Goal: Task Accomplishment & Management: Manage account settings

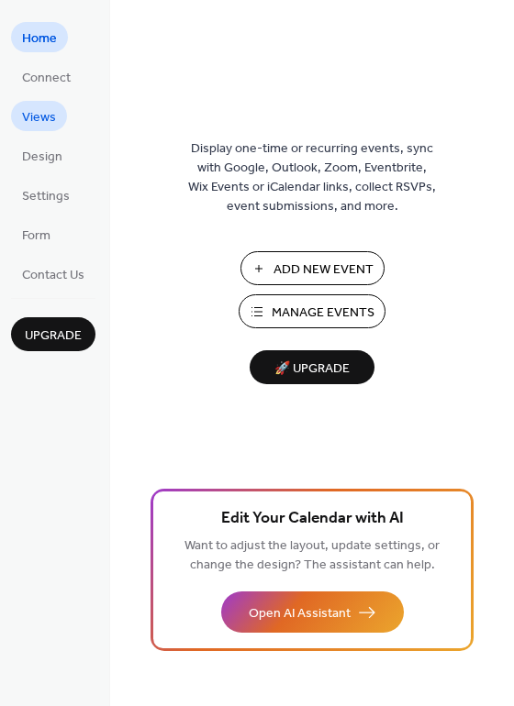
click at [44, 120] on span "Views" at bounding box center [39, 117] width 34 height 19
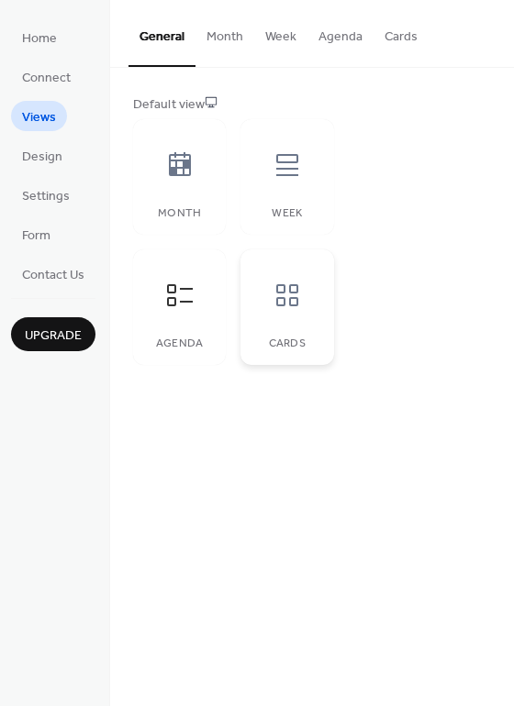
click at [280, 299] on icon at bounding box center [286, 295] width 29 height 29
click at [184, 192] on div at bounding box center [179, 165] width 55 height 55
click at [274, 186] on div at bounding box center [287, 165] width 55 height 55
click at [192, 179] on icon at bounding box center [179, 164] width 29 height 29
click at [188, 304] on icon at bounding box center [179, 295] width 29 height 29
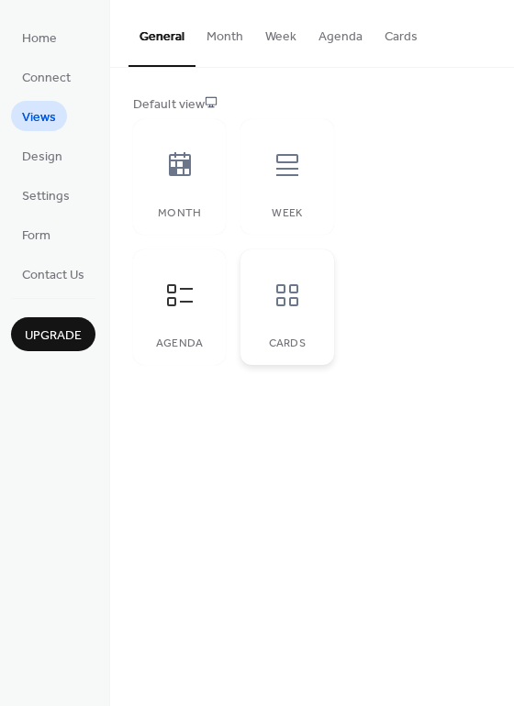
click at [286, 319] on div at bounding box center [287, 295] width 55 height 55
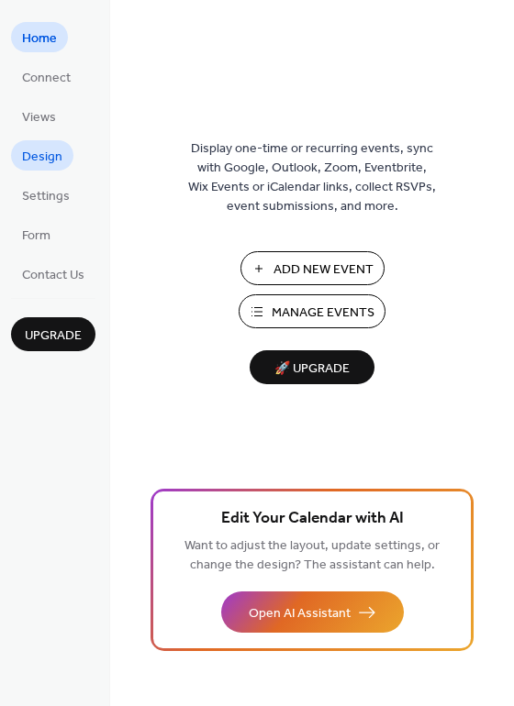
click at [49, 159] on span "Design" at bounding box center [42, 157] width 40 height 19
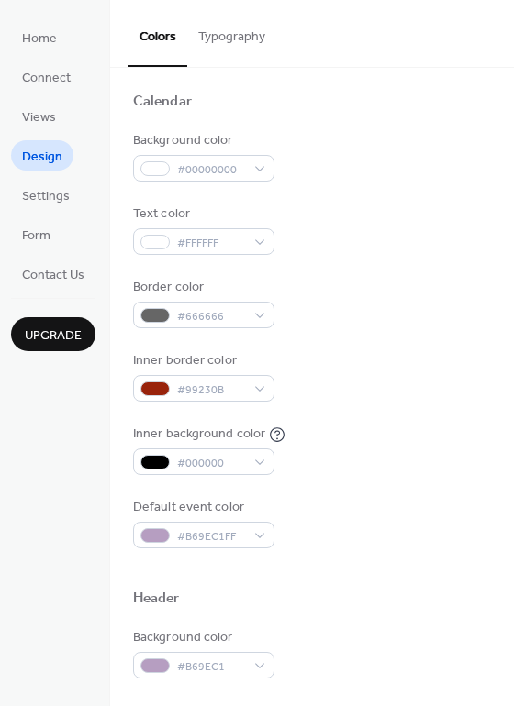
scroll to position [183, 0]
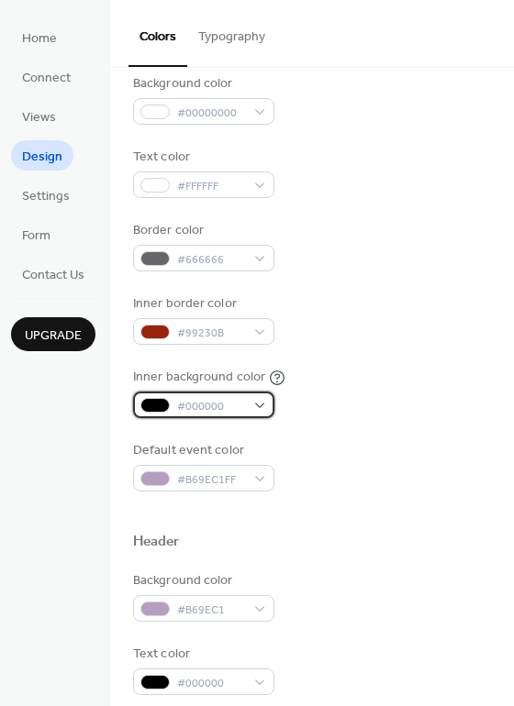
click at [260, 403] on div "#000000" at bounding box center [203, 405] width 141 height 27
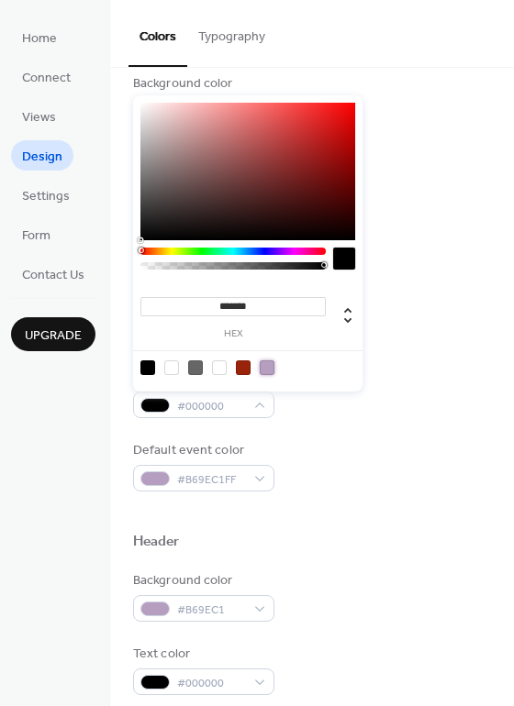
click at [263, 370] on div at bounding box center [267, 367] width 15 height 15
type input "*******"
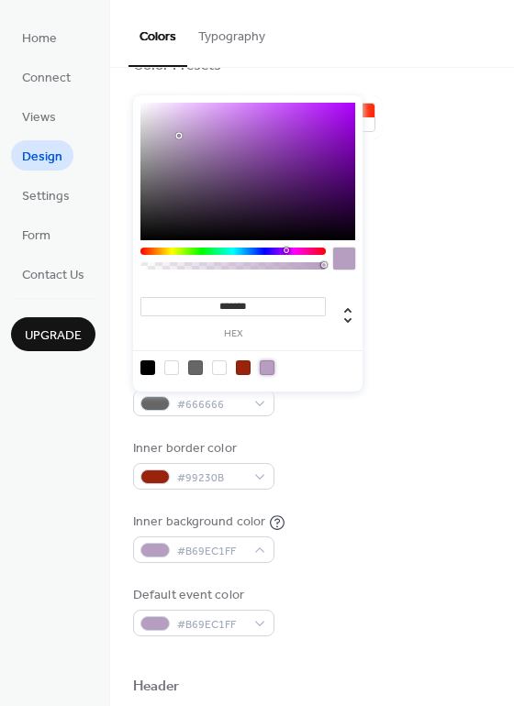
scroll to position [0, 0]
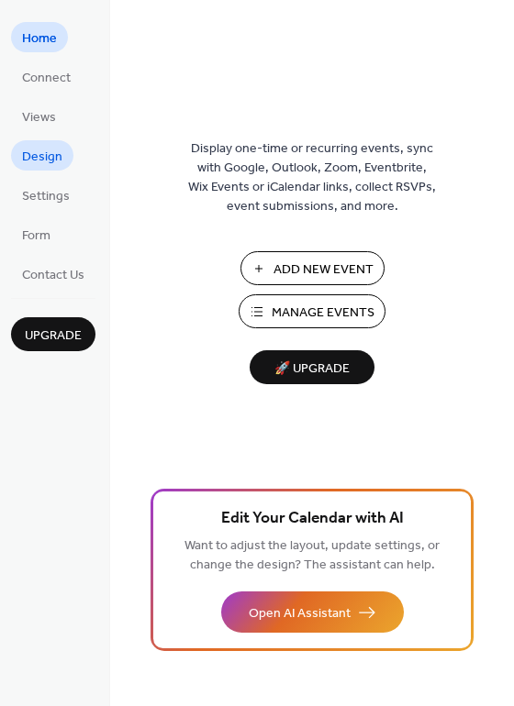
click at [33, 151] on span "Design" at bounding box center [42, 157] width 40 height 19
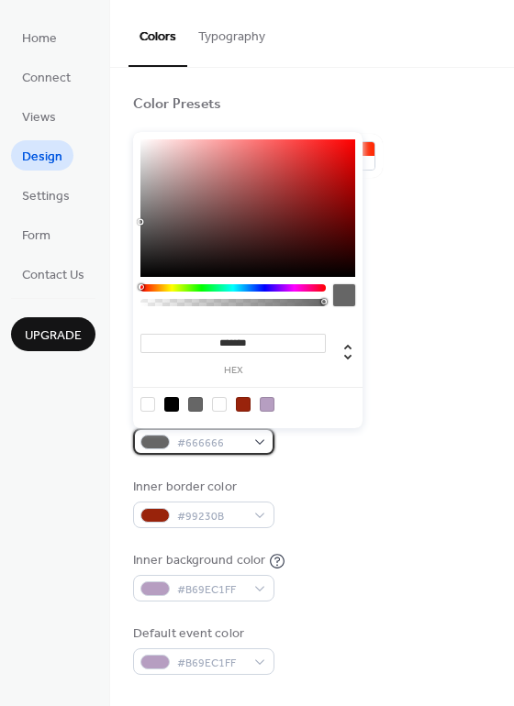
click at [242, 442] on span "#666666" at bounding box center [211, 443] width 68 height 19
click at [271, 411] on div at bounding box center [267, 404] width 15 height 15
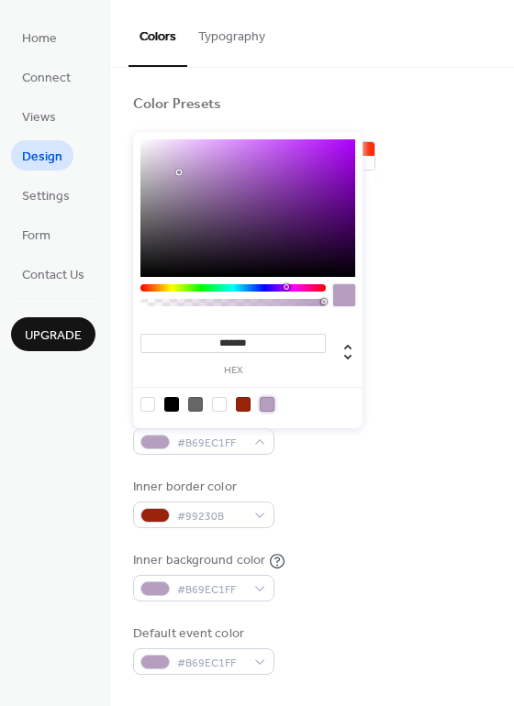
click at [194, 404] on div at bounding box center [195, 404] width 15 height 15
click at [261, 400] on div at bounding box center [267, 404] width 15 height 15
click at [190, 404] on div at bounding box center [195, 404] width 15 height 15
click at [263, 404] on div at bounding box center [267, 404] width 15 height 15
click at [142, 401] on div at bounding box center [147, 404] width 15 height 15
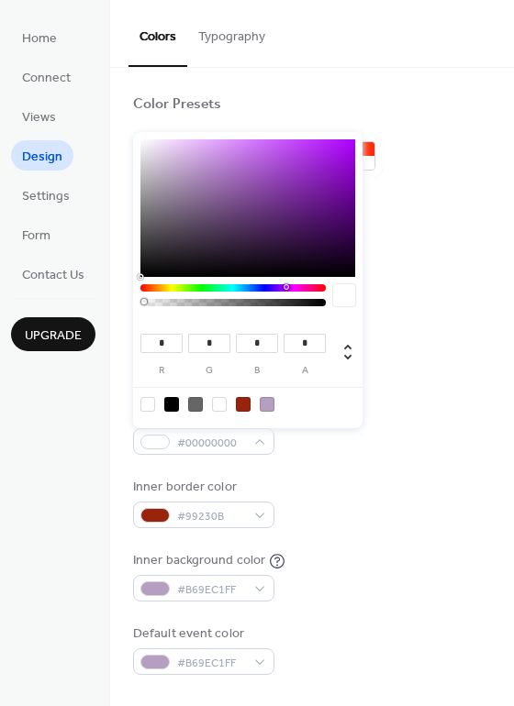
click at [264, 403] on div at bounding box center [267, 404] width 15 height 15
type input "***"
type input "*"
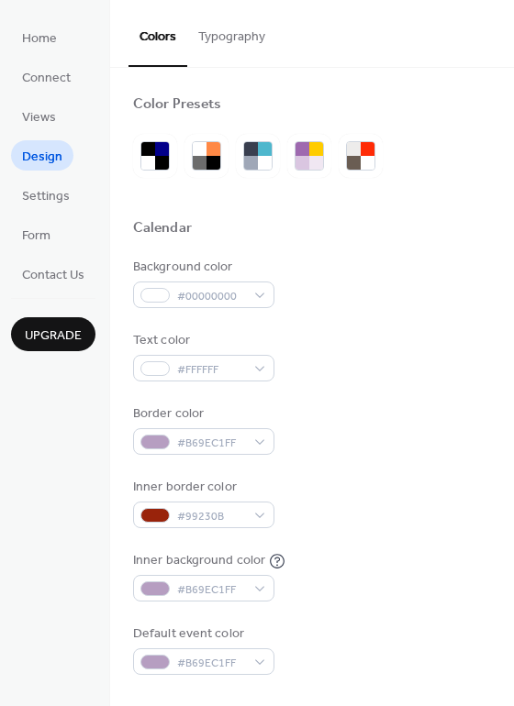
click at [213, 35] on button "Typography" at bounding box center [231, 32] width 89 height 65
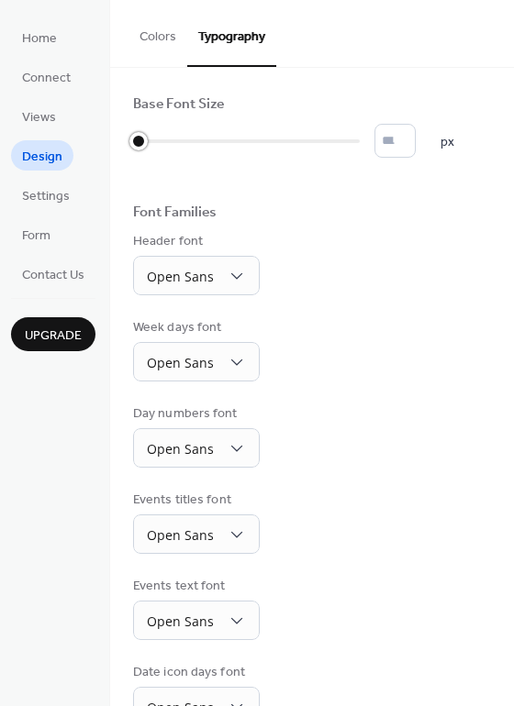
drag, startPoint x: 137, startPoint y: 138, endPoint x: 135, endPoint y: 148, distance: 9.4
click at [135, 148] on div at bounding box center [138, 141] width 18 height 18
click at [454, 267] on div "Header font Open Sans" at bounding box center [312, 263] width 358 height 63
type input "*"
drag, startPoint x: 141, startPoint y: 139, endPoint x: 155, endPoint y: 139, distance: 13.8
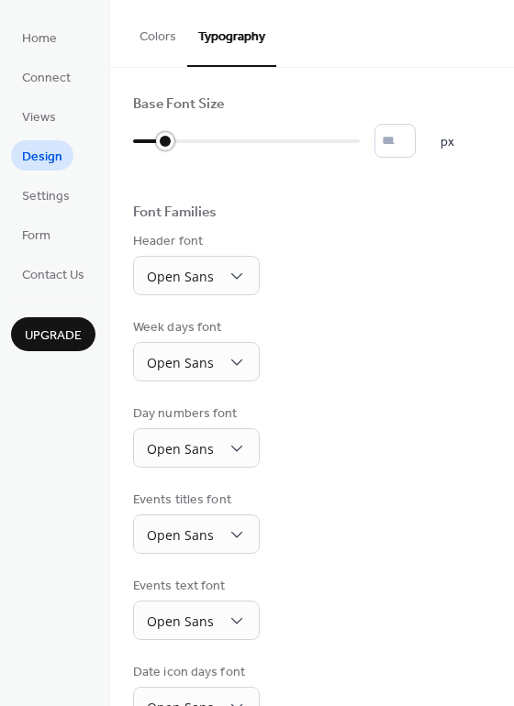
click at [155, 139] on div at bounding box center [149, 141] width 32 height 29
click at [421, 274] on div "Header font Open Sans" at bounding box center [312, 263] width 358 height 63
click at [40, 153] on span "Design" at bounding box center [42, 157] width 40 height 19
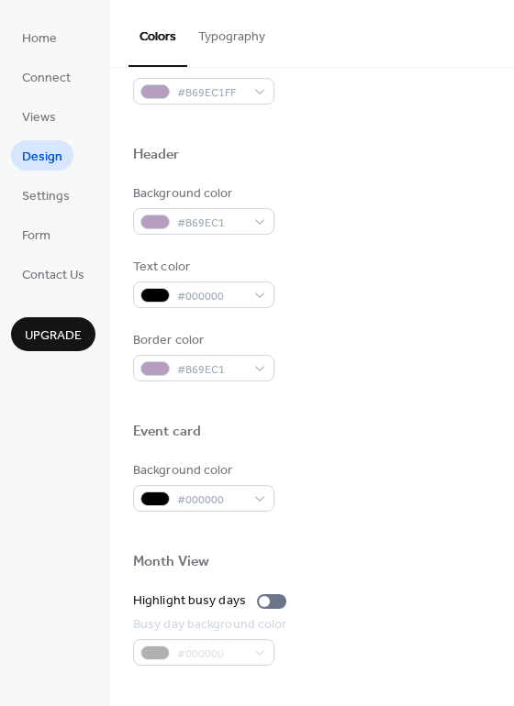
scroll to position [642, 0]
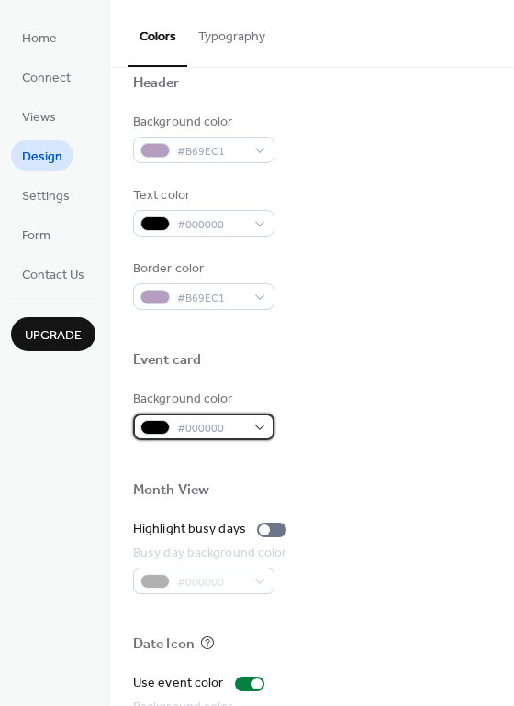
click at [258, 428] on div "#000000" at bounding box center [203, 427] width 141 height 27
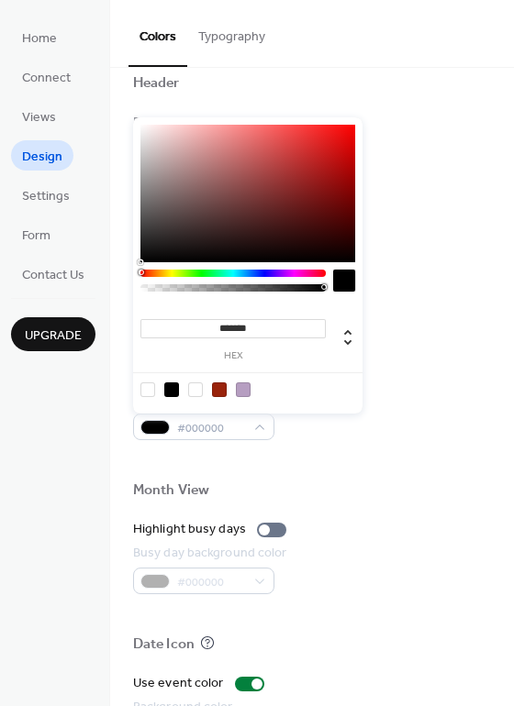
click at [239, 392] on div at bounding box center [243, 389] width 15 height 15
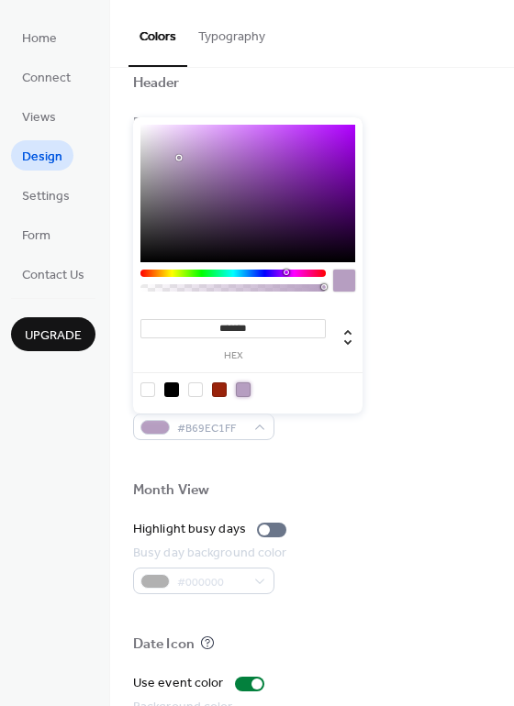
type input "***"
drag, startPoint x: 323, startPoint y: 286, endPoint x: 147, endPoint y: 292, distance: 176.2
click at [147, 292] on div at bounding box center [232, 285] width 185 height 31
drag, startPoint x: 148, startPoint y: 285, endPoint x: 179, endPoint y: 287, distance: 31.2
click at [179, 287] on div at bounding box center [180, 287] width 6 height 6
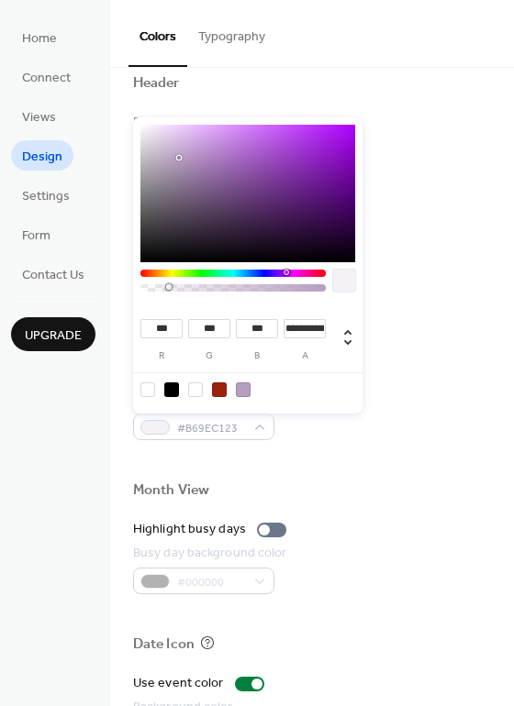
type input "**********"
drag, startPoint x: 179, startPoint y: 287, endPoint x: 162, endPoint y: 287, distance: 16.5
click at [162, 287] on div at bounding box center [164, 287] width 6 height 6
click at [433, 410] on div "Background color #B69EC11C" at bounding box center [312, 415] width 358 height 50
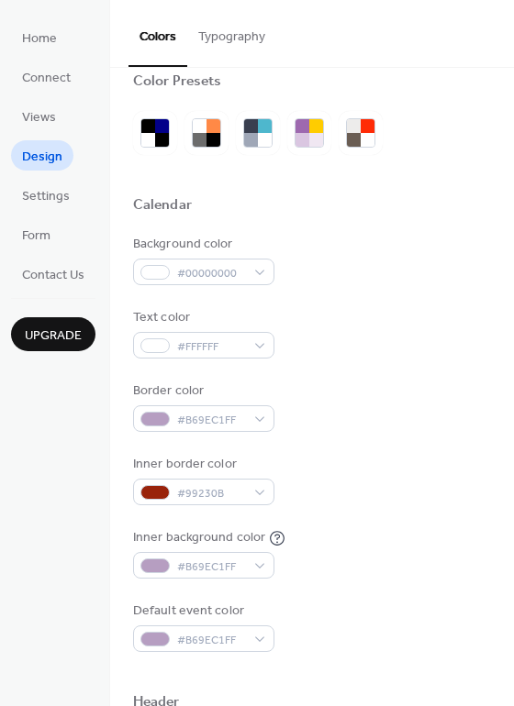
scroll to position [0, 0]
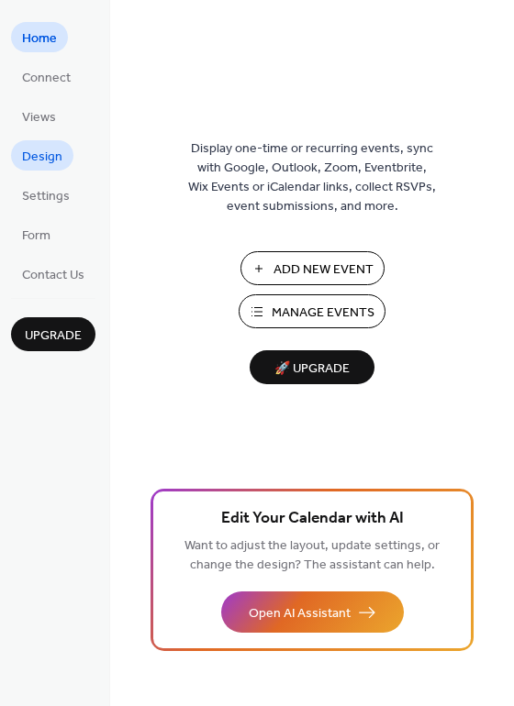
click at [38, 155] on span "Design" at bounding box center [42, 157] width 40 height 19
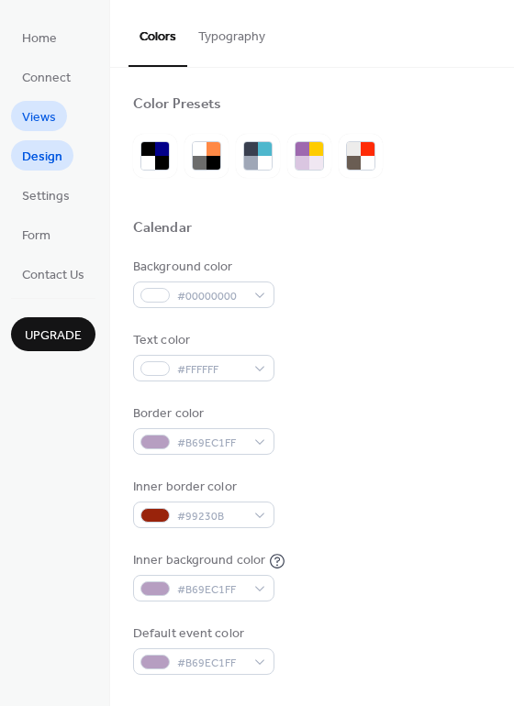
click at [34, 110] on span "Views" at bounding box center [39, 117] width 34 height 19
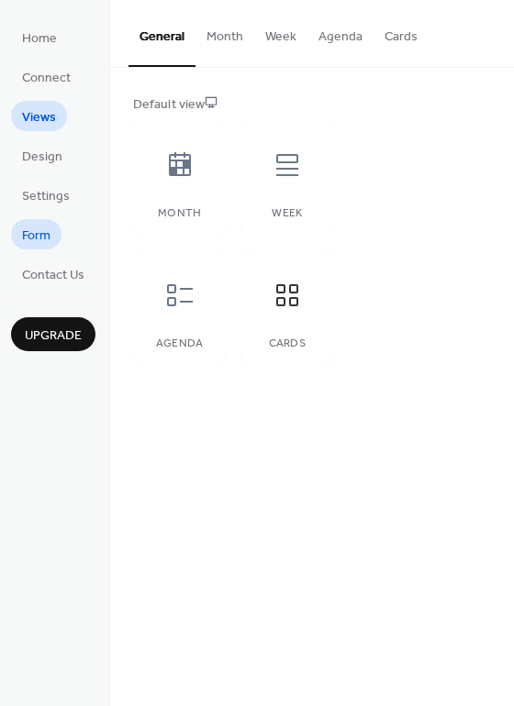
click at [47, 239] on span "Form" at bounding box center [36, 236] width 28 height 19
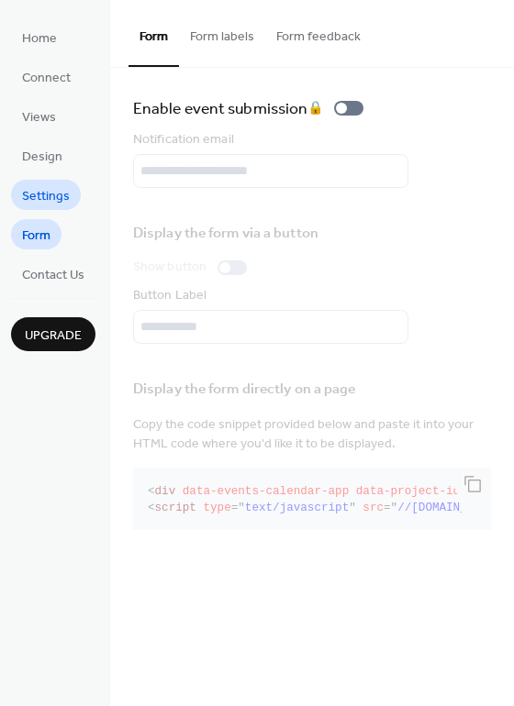
click at [24, 187] on span "Settings" at bounding box center [46, 196] width 48 height 19
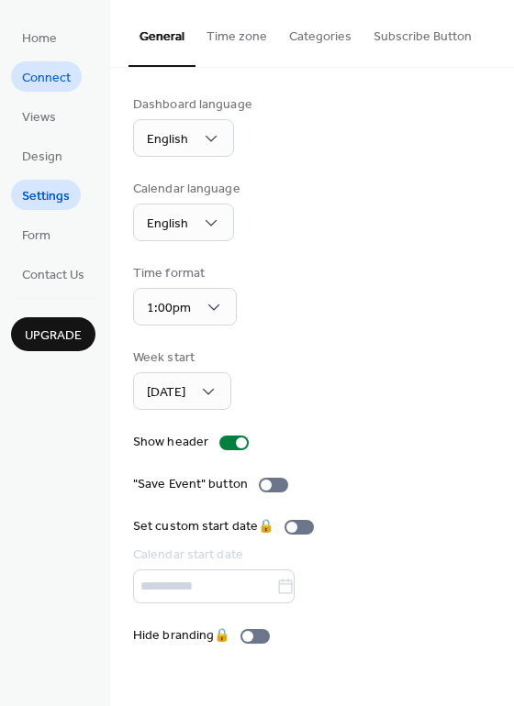
click at [49, 81] on span "Connect" at bounding box center [46, 78] width 49 height 19
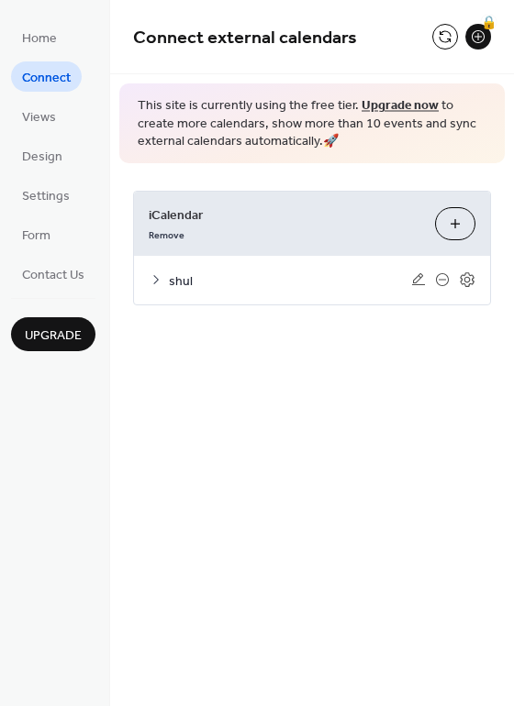
click at [176, 282] on span "shul" at bounding box center [290, 280] width 242 height 19
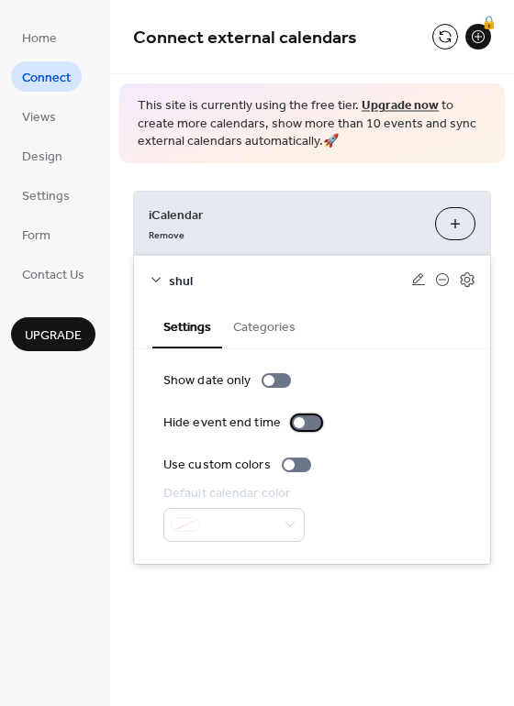
click at [298, 424] on div at bounding box center [298, 422] width 11 height 11
click at [287, 466] on div at bounding box center [288, 464] width 11 height 11
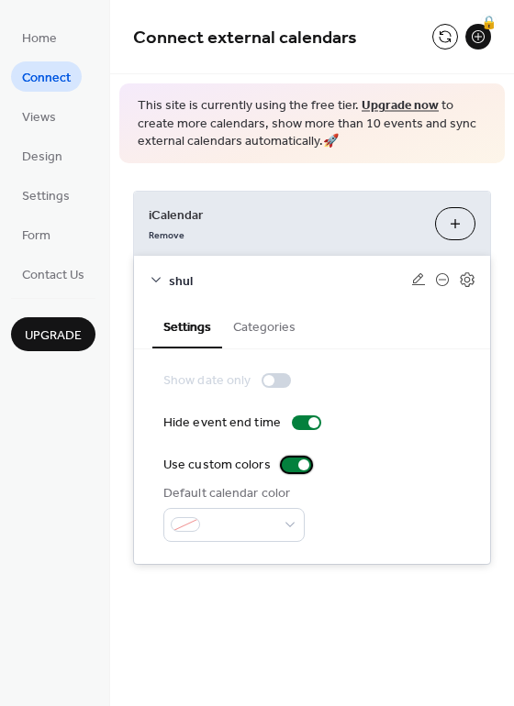
click at [303, 464] on div at bounding box center [303, 464] width 11 height 11
click at [258, 337] on button "Categories" at bounding box center [264, 325] width 84 height 42
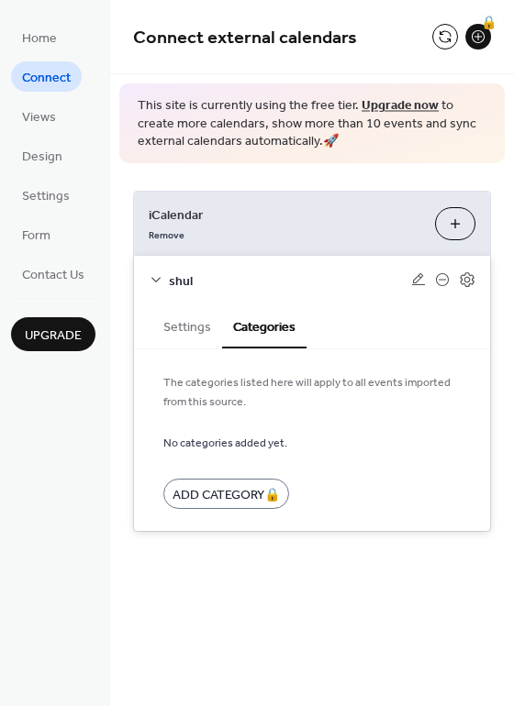
click at [192, 341] on button "Settings" at bounding box center [187, 325] width 70 height 42
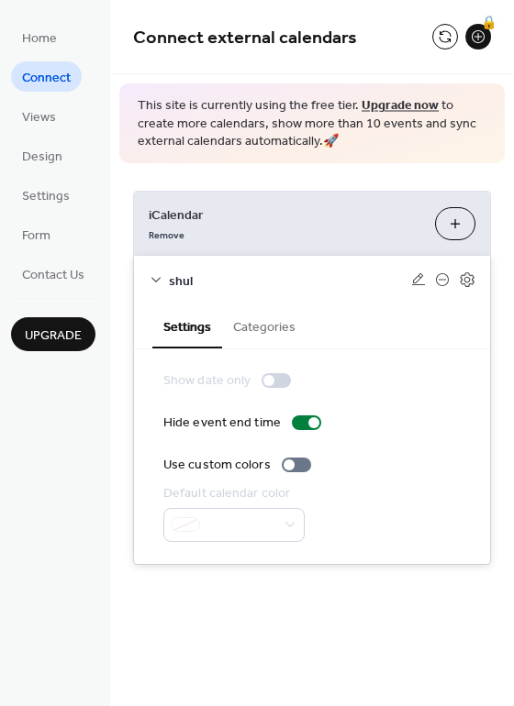
click at [158, 278] on icon at bounding box center [156, 279] width 15 height 15
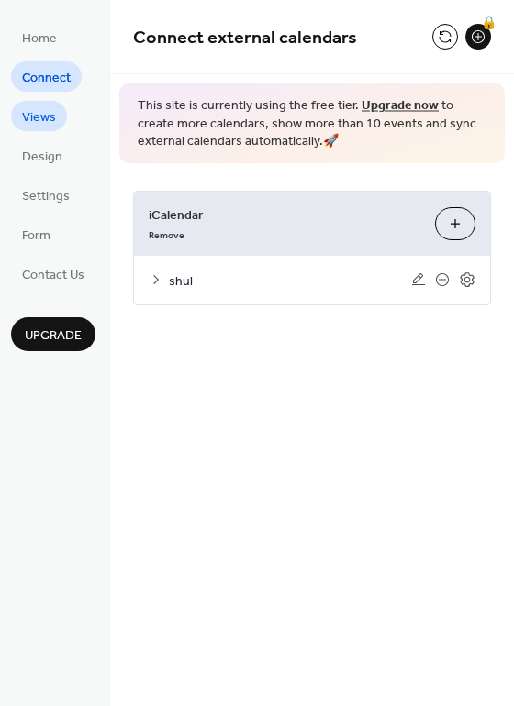
click at [39, 116] on span "Views" at bounding box center [39, 117] width 34 height 19
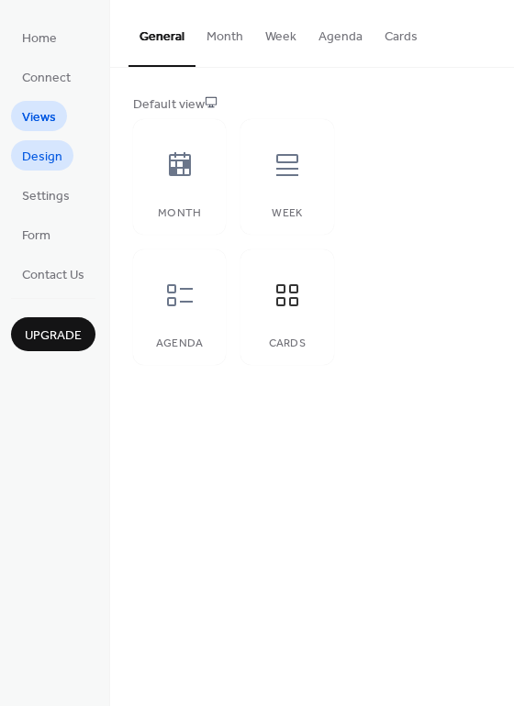
click at [39, 162] on span "Design" at bounding box center [42, 157] width 40 height 19
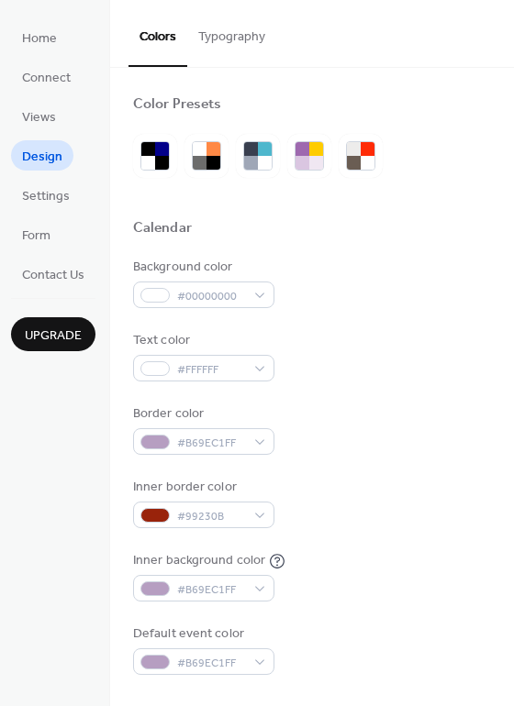
click at [259, 42] on button "Typography" at bounding box center [231, 32] width 89 height 65
